Goal: Transaction & Acquisition: Subscribe to service/newsletter

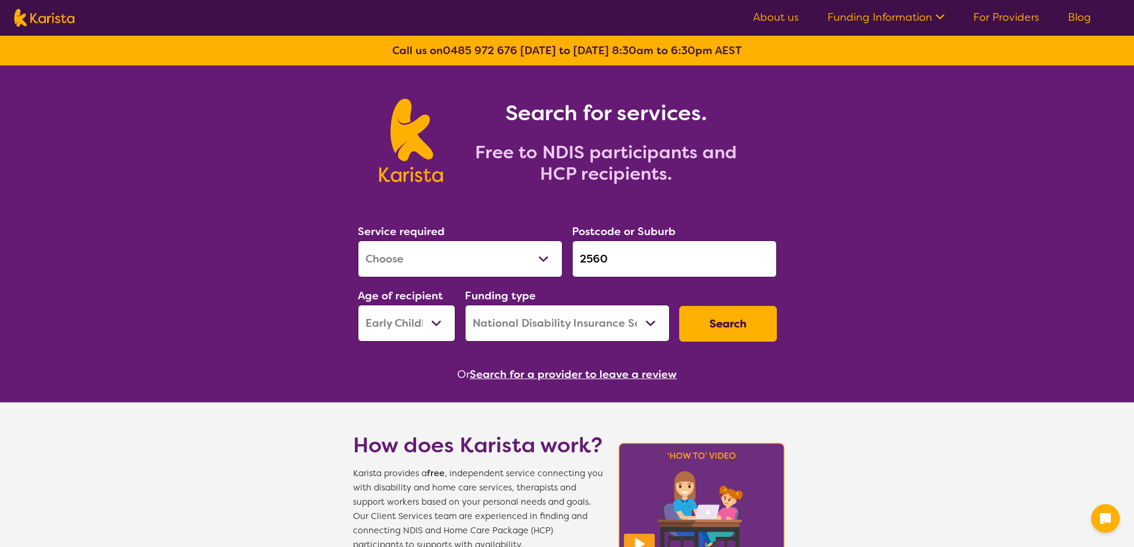
select select "[MEDICAL_DATA]"
select select "EC"
select select "NDIS"
click at [1020, 18] on link "For Providers" at bounding box center [1006, 17] width 66 height 14
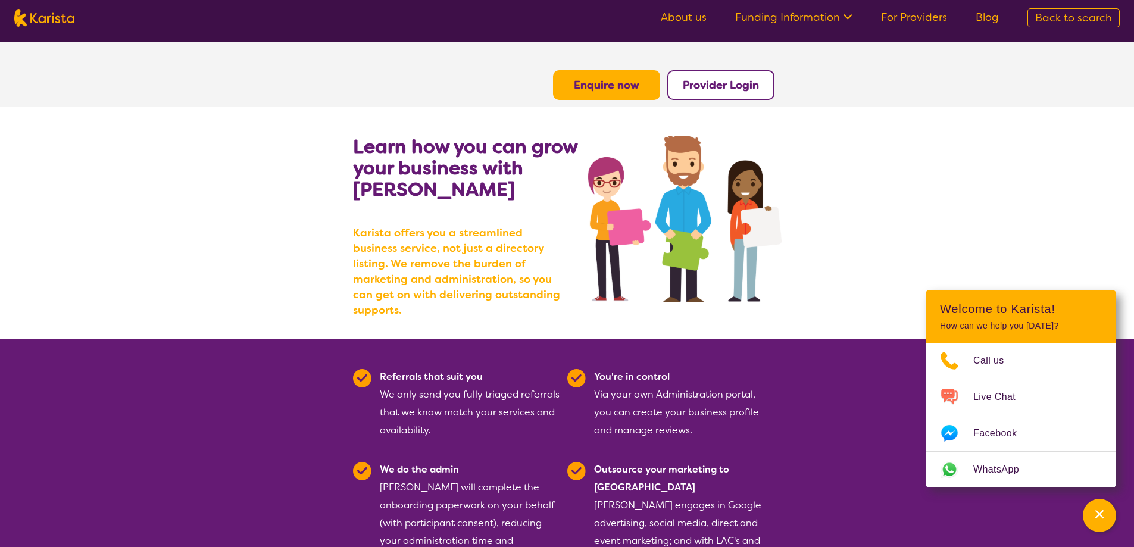
click at [628, 92] on b "Enquire now" at bounding box center [606, 85] width 65 height 14
